Goal: Transaction & Acquisition: Download file/media

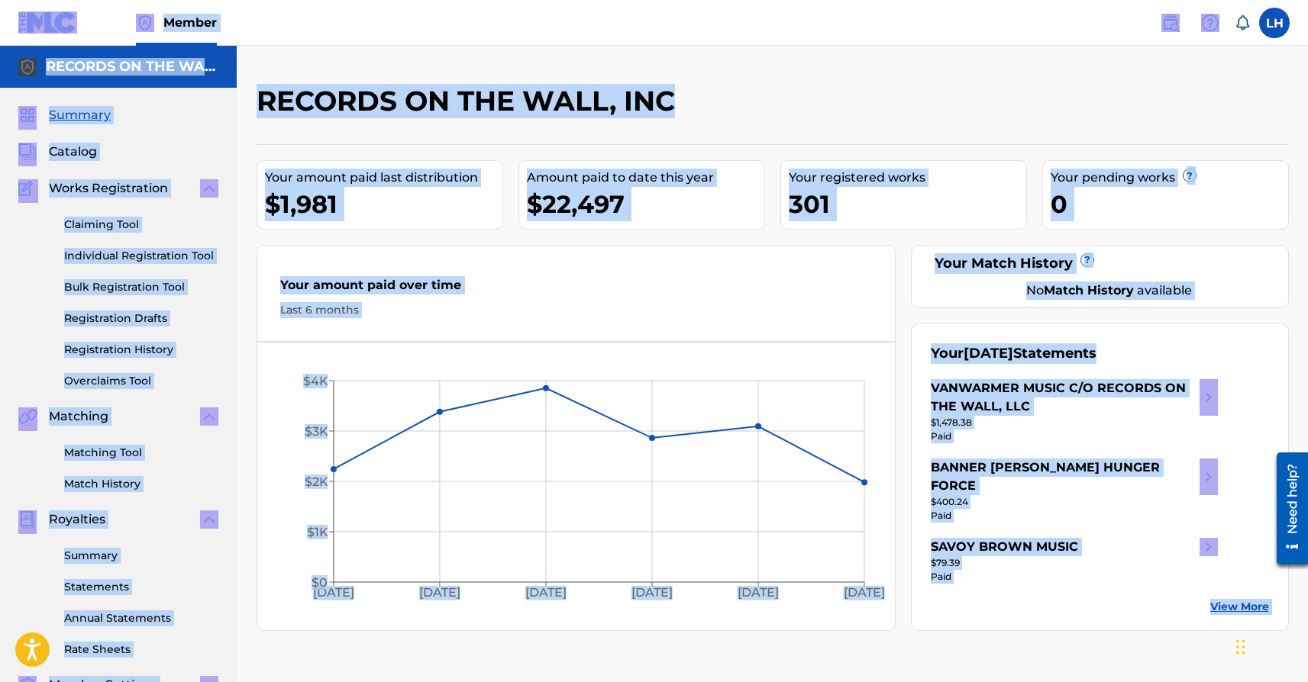
click at [724, 31] on nav "Member LH LH [PERSON_NAME] [PERSON_NAME][EMAIL_ADDRESS][DOMAIN_NAME] Notificati…" at bounding box center [654, 23] width 1308 height 46
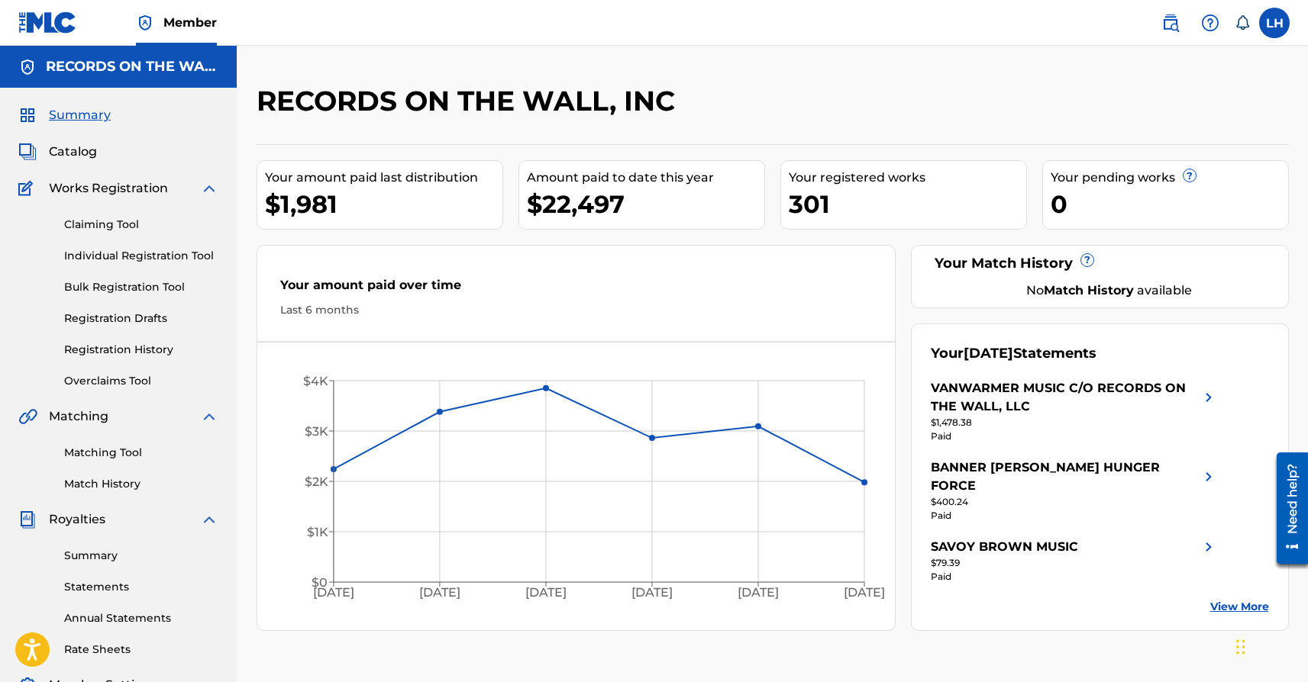
click at [1226, 599] on link "View More" at bounding box center [1239, 607] width 59 height 16
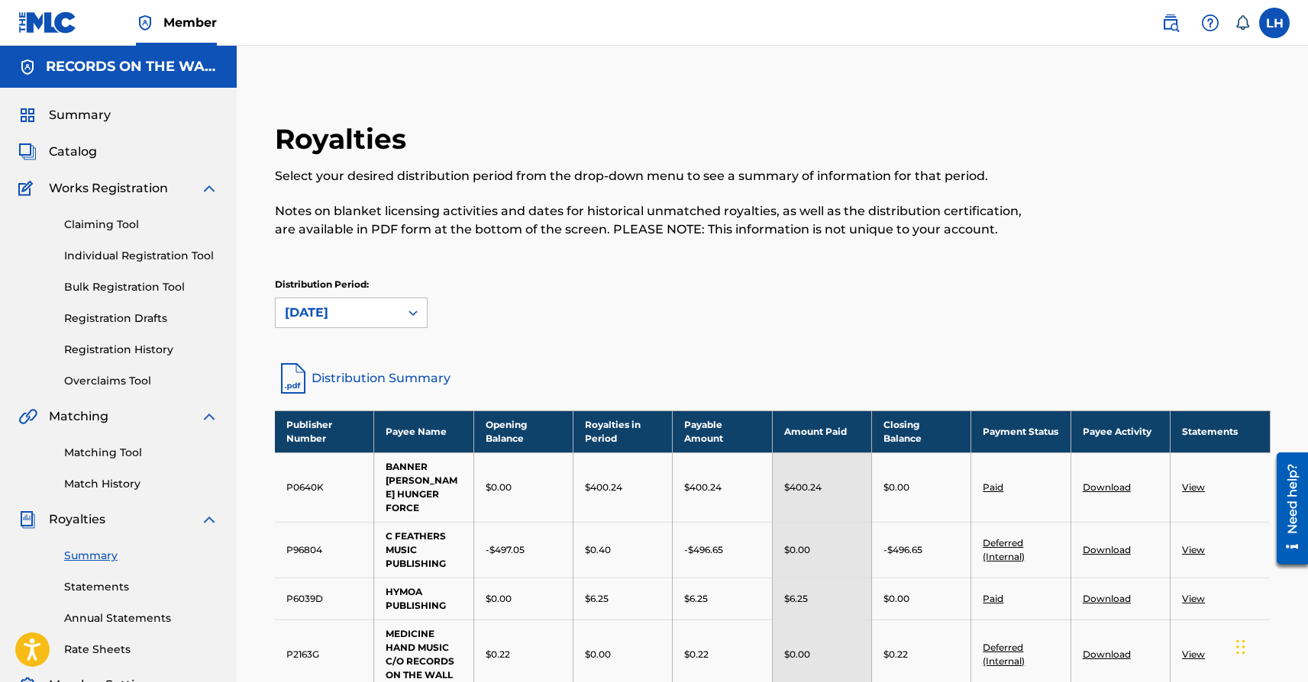
click at [1091, 489] on link "Download" at bounding box center [1107, 487] width 48 height 11
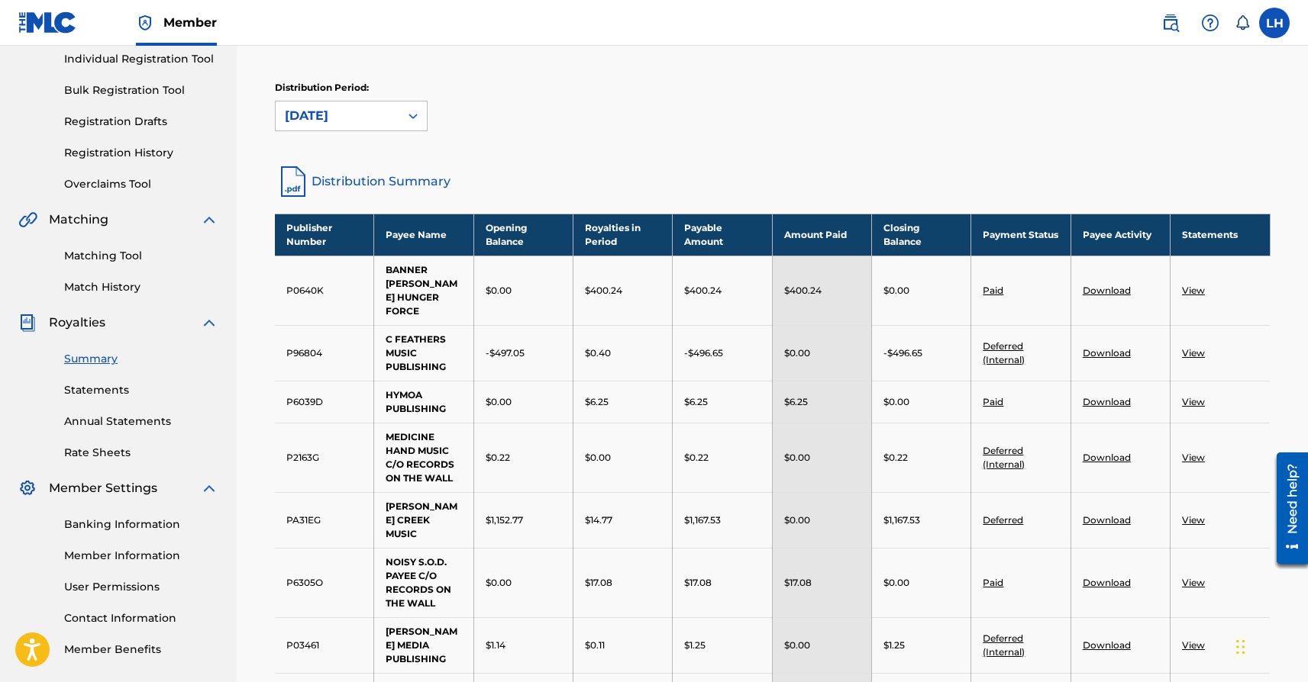
scroll to position [197, 0]
click at [1099, 407] on td "Download" at bounding box center [1119, 402] width 99 height 42
click at [1100, 398] on link "Download" at bounding box center [1107, 401] width 48 height 11
click at [1105, 577] on link "Download" at bounding box center [1107, 582] width 48 height 11
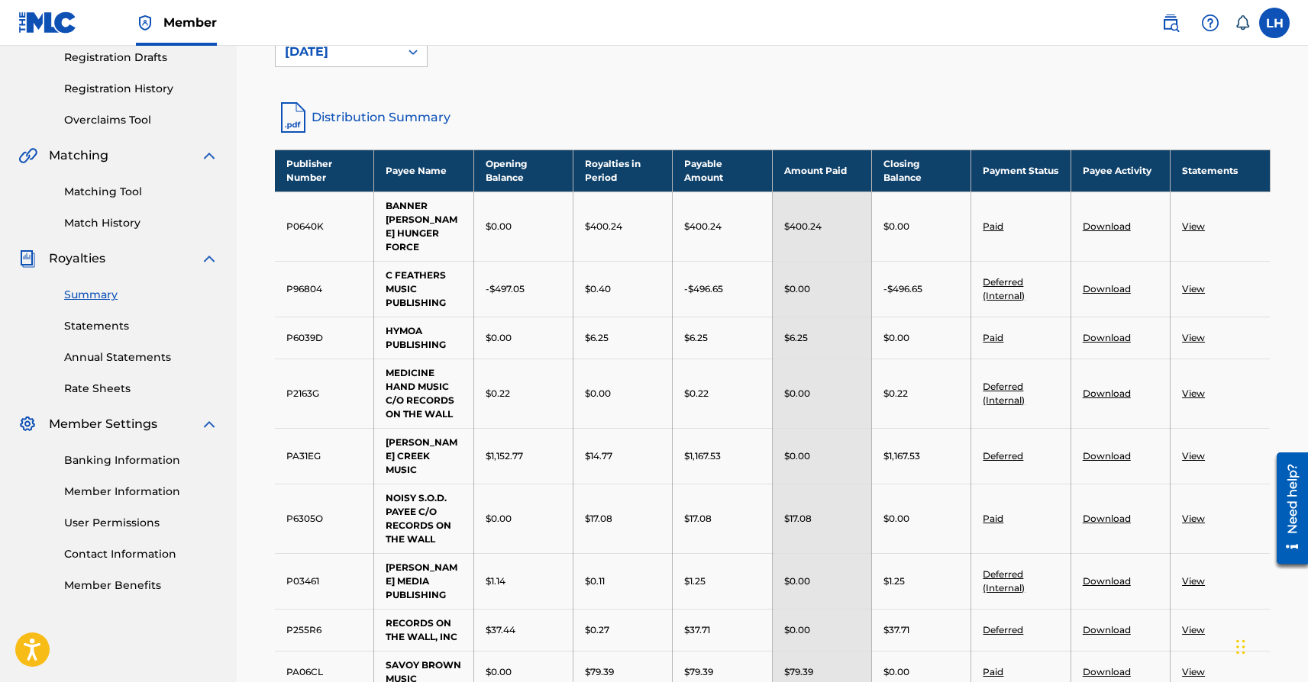
scroll to position [396, 0]
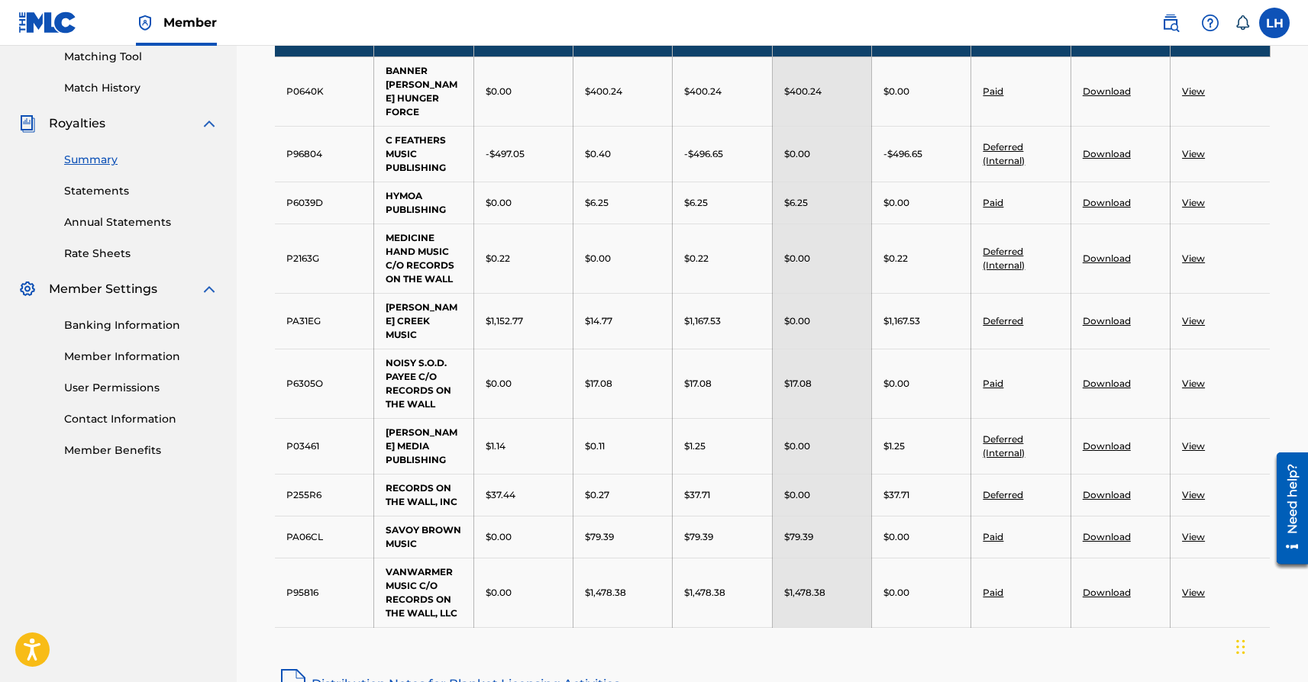
click at [1093, 531] on link "Download" at bounding box center [1107, 536] width 48 height 11
click at [1102, 587] on link "Download" at bounding box center [1107, 592] width 48 height 11
